Goal: Information Seeking & Learning: Check status

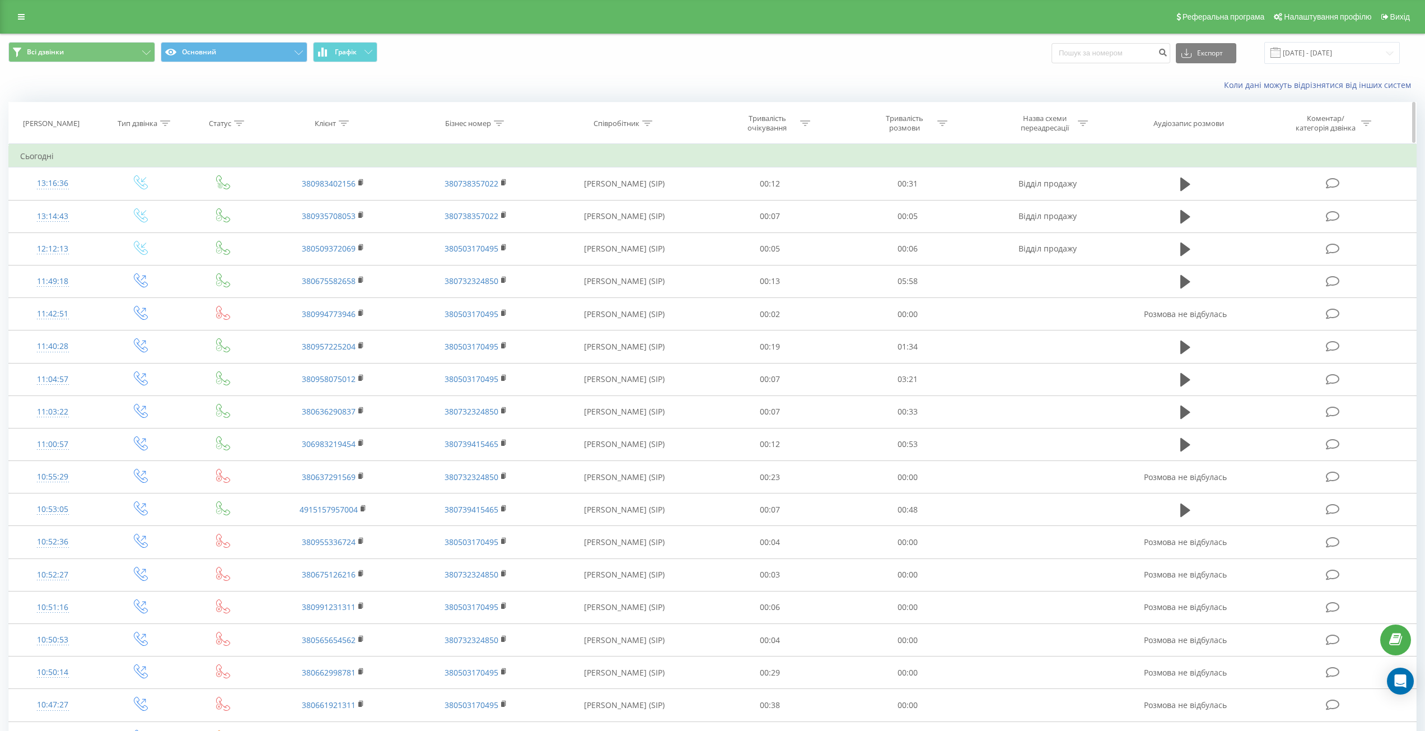
click at [889, 125] on div "Тривалість розмови" at bounding box center [905, 123] width 60 height 19
click at [911, 167] on div "Дорівнює" at bounding box center [908, 177] width 99 height 21
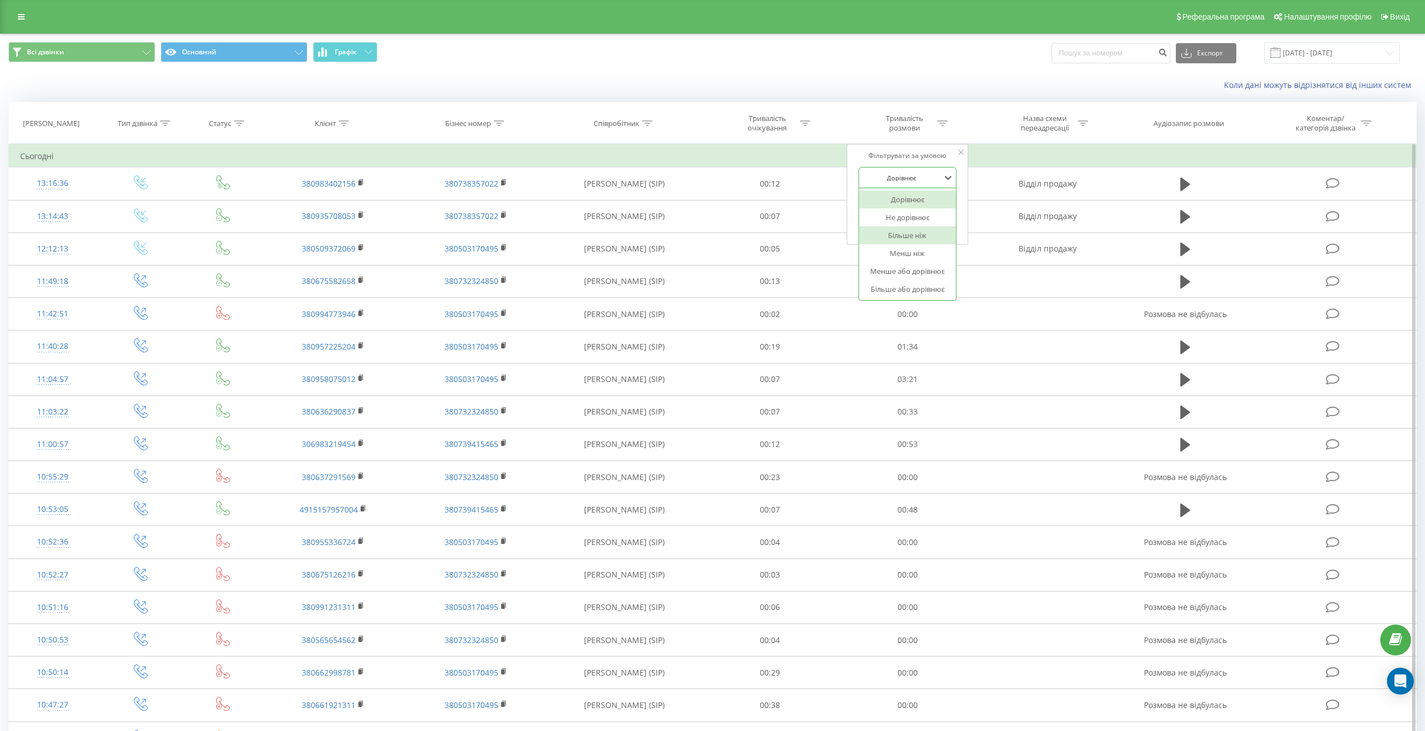
click at [918, 237] on div "Більше ніж" at bounding box center [907, 235] width 97 height 18
drag, startPoint x: 878, startPoint y: 202, endPoint x: 891, endPoint y: 211, distance: 15.4
click at [878, 202] on input "text" at bounding box center [908, 204] width 99 height 20
type input "00:10"
click at [882, 224] on button "Скасувати" at bounding box center [883, 226] width 48 height 14
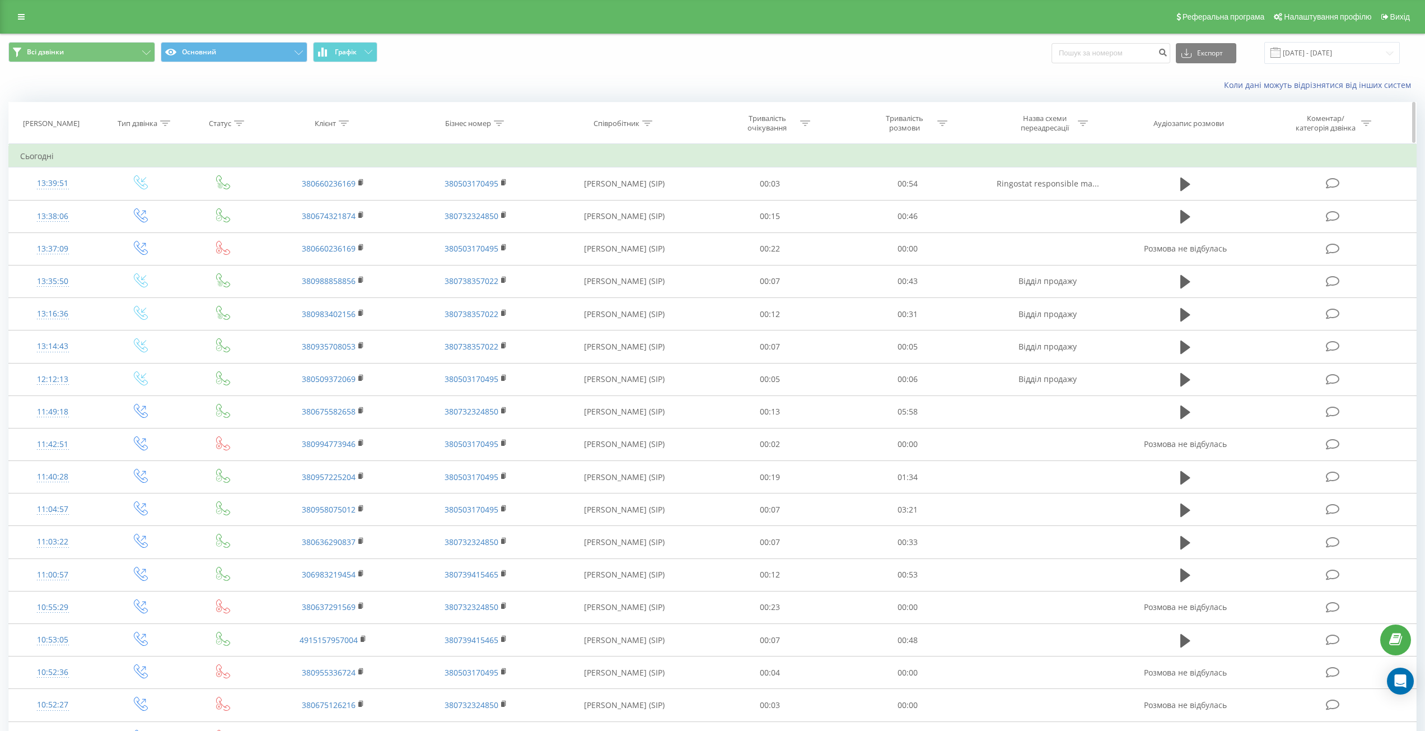
click at [925, 129] on div "Тривалість розмови" at bounding box center [905, 123] width 60 height 19
click at [909, 166] on div "Фільтрувати за умовою Дорівнює 00:10 Скасувати OK" at bounding box center [908, 194] width 122 height 101
click at [909, 169] on div "Дорівнює" at bounding box center [902, 177] width 82 height 17
click at [908, 232] on div "Більше ніж" at bounding box center [907, 235] width 97 height 18
click at [924, 199] on input "00:10" at bounding box center [908, 204] width 99 height 20
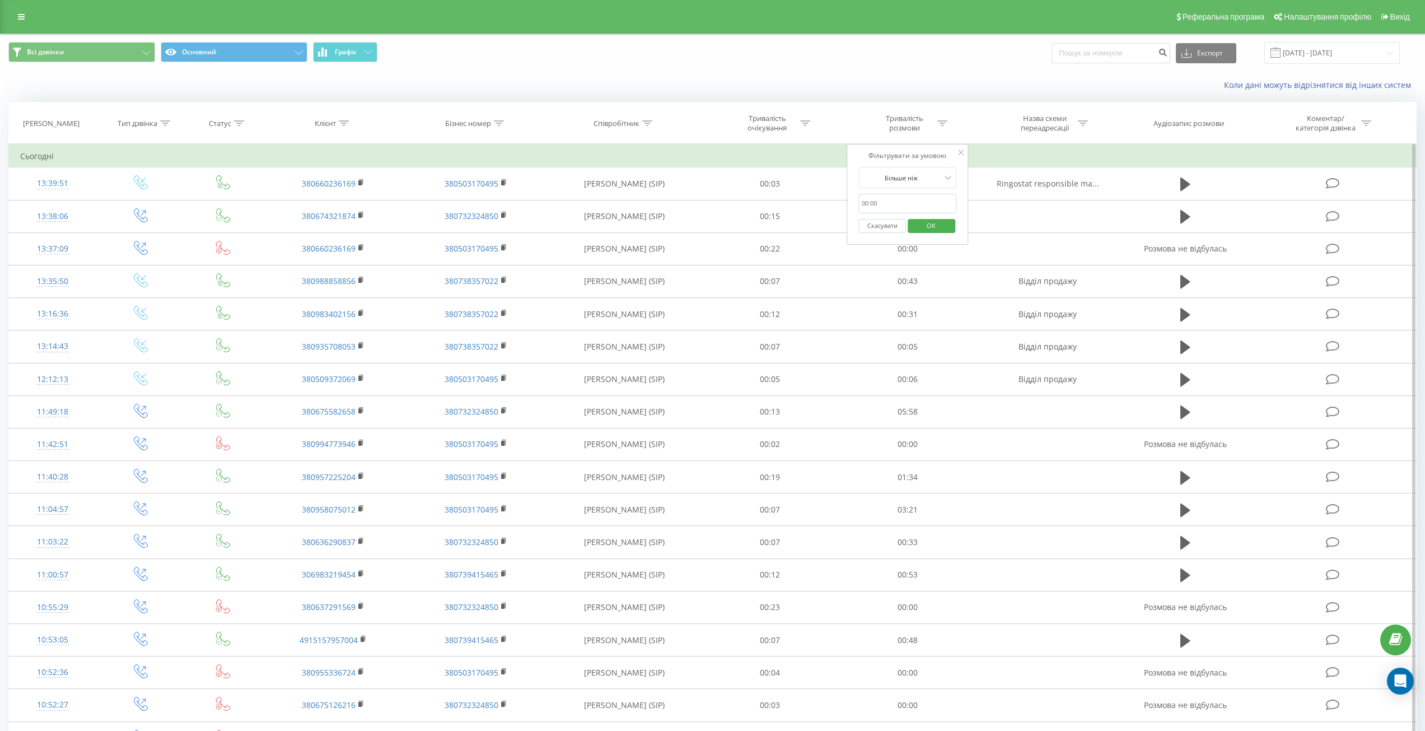
type input "00:10"
click at [933, 228] on span "OK" at bounding box center [931, 225] width 31 height 17
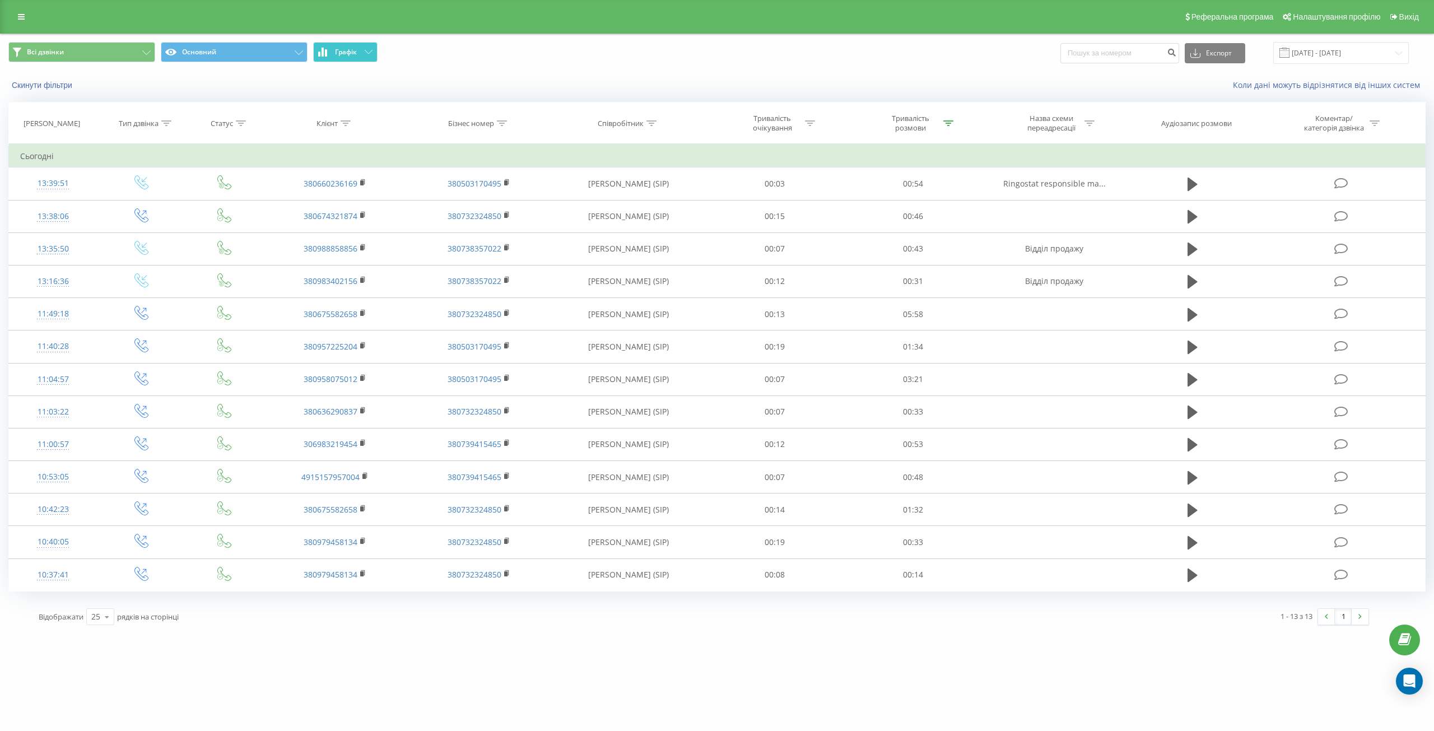
click at [352, 52] on span "Графік" at bounding box center [346, 52] width 22 height 8
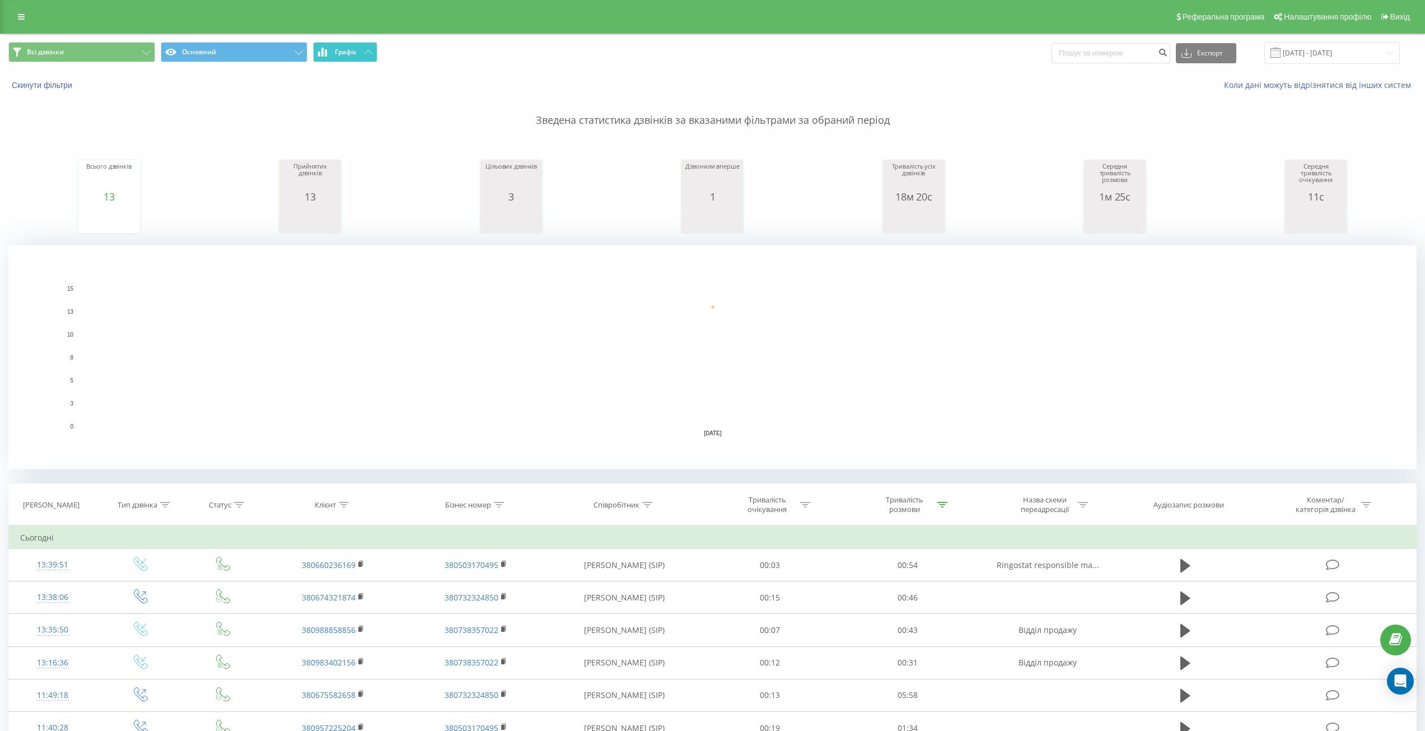
click at [352, 52] on span "Графік" at bounding box center [346, 52] width 22 height 8
